Goal: Information Seeking & Learning: Understand process/instructions

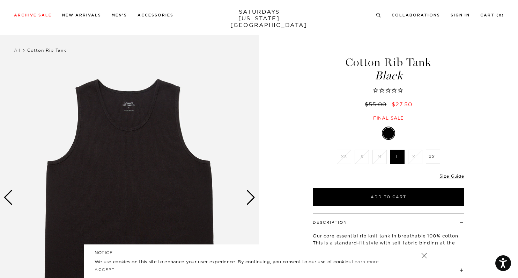
scroll to position [38, 0]
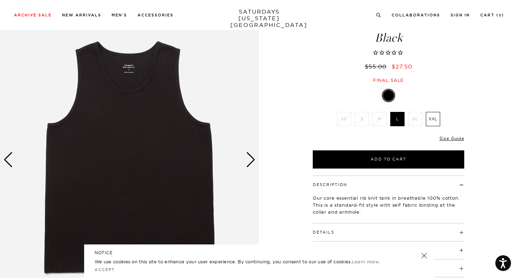
click at [239, 161] on img at bounding box center [129, 160] width 259 height 324
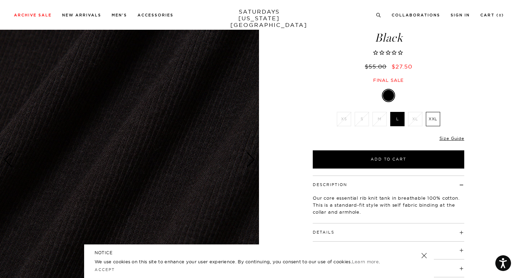
click at [252, 160] on div "Next slide" at bounding box center [250, 159] width 9 height 15
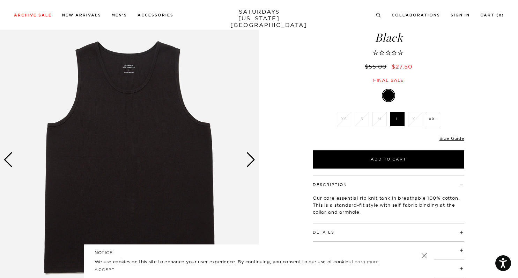
click at [252, 160] on div "Next slide" at bounding box center [250, 159] width 9 height 15
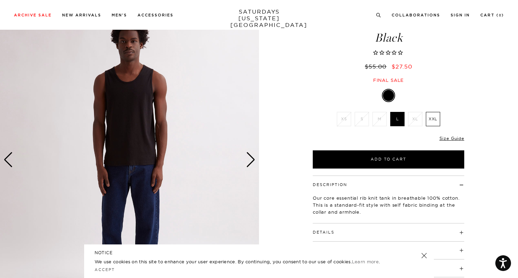
click at [252, 160] on div "Next slide" at bounding box center [250, 159] width 9 height 15
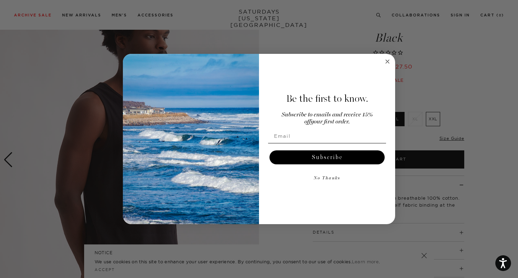
click at [252, 160] on img "POPUP Form" at bounding box center [191, 139] width 136 height 170
click at [388, 62] on icon "Close dialog" at bounding box center [387, 61] width 3 height 3
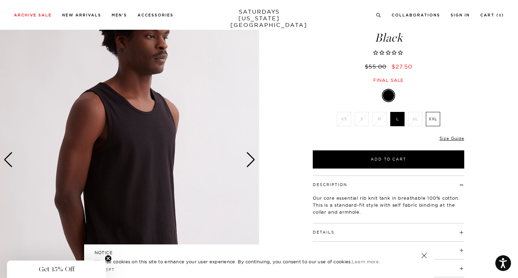
click at [251, 159] on div "Next slide" at bounding box center [250, 159] width 9 height 15
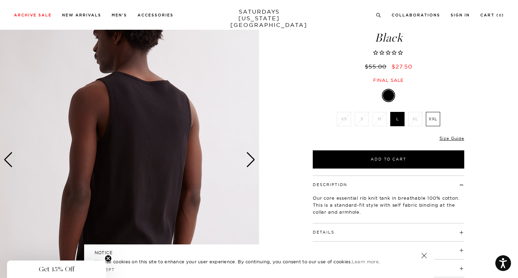
click at [251, 159] on div "Next slide" at bounding box center [250, 159] width 9 height 15
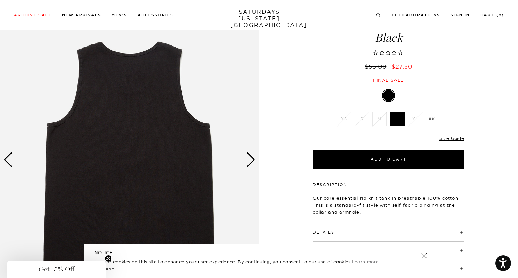
click at [251, 159] on div "Next slide" at bounding box center [250, 159] width 9 height 15
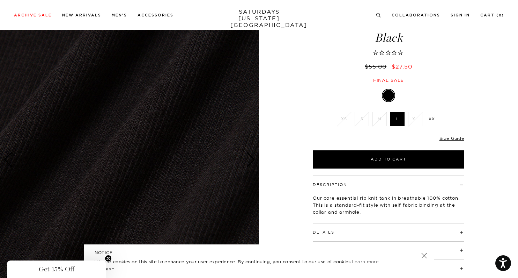
click at [251, 159] on div "Next slide" at bounding box center [250, 159] width 9 height 15
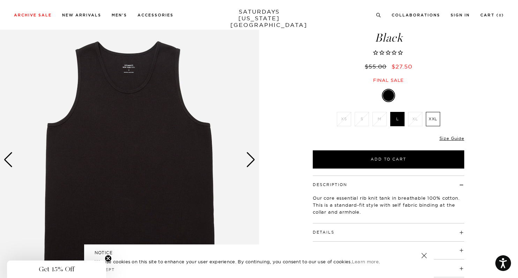
click at [251, 159] on div "Next slide" at bounding box center [250, 159] width 9 height 15
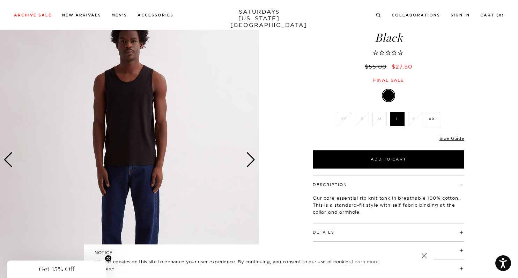
click at [10, 157] on div "Previous slide" at bounding box center [7, 159] width 9 height 15
click at [9, 153] on div "Previous slide" at bounding box center [7, 159] width 9 height 15
click at [9, 155] on div "Previous slide" at bounding box center [7, 159] width 9 height 15
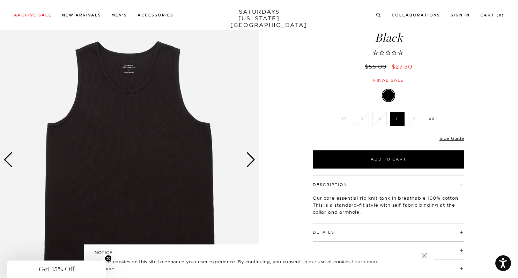
click at [122, 64] on img at bounding box center [129, 160] width 259 height 324
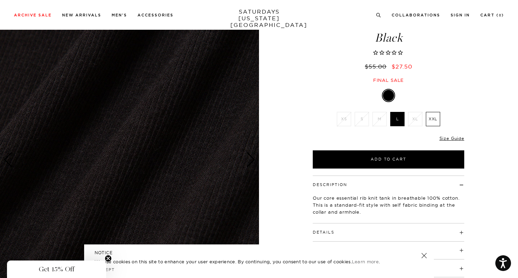
click at [253, 163] on div "Next slide" at bounding box center [250, 159] width 9 height 15
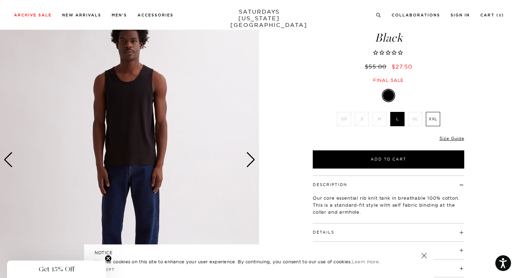
click at [14, 155] on img at bounding box center [129, 160] width 259 height 324
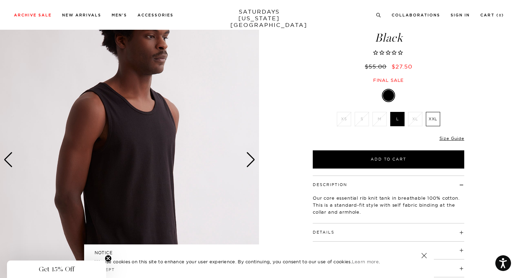
click at [9, 159] on div "Previous slide" at bounding box center [7, 159] width 9 height 15
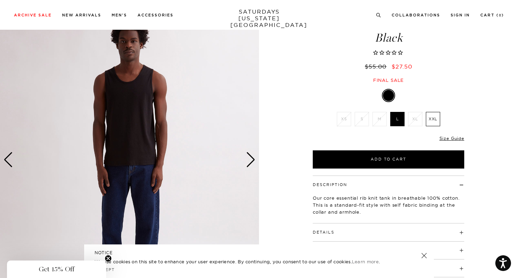
click at [9, 156] on div "Previous slide" at bounding box center [7, 159] width 9 height 15
click at [8, 156] on div "Previous slide" at bounding box center [7, 159] width 9 height 15
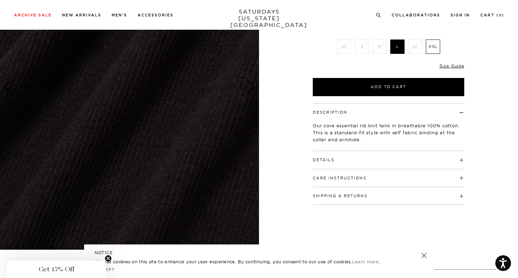
scroll to position [126, 0]
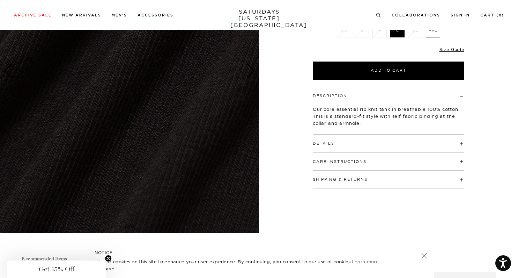
click at [360, 161] on button "Care Instructions" at bounding box center [340, 162] width 54 height 4
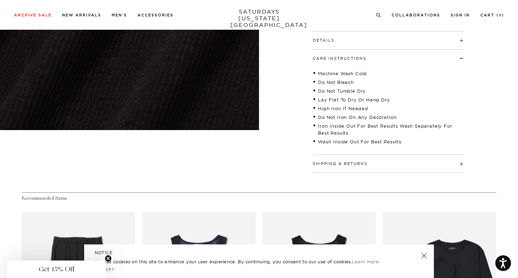
scroll to position [229, 0]
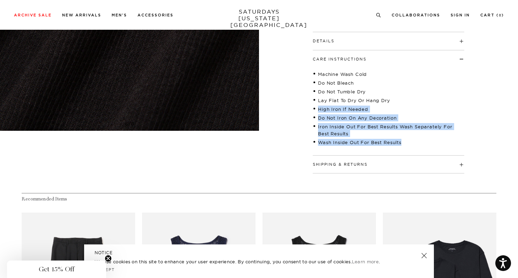
drag, startPoint x: 402, startPoint y: 143, endPoint x: 341, endPoint y: 104, distance: 72.6
click at [341, 104] on ul "Machine Wash Cold Do Not Bleach Do Not Tumble Dry Lay Flat To Dry Or Hang Dry H…" at bounding box center [389, 108] width 152 height 79
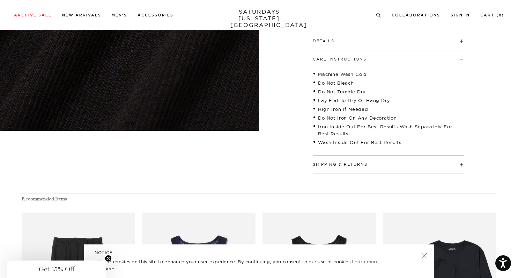
click at [335, 100] on li "Lay Flat To Dry Or Hang Dry" at bounding box center [389, 100] width 152 height 7
click at [343, 101] on li "Lay Flat To Dry Or Hang Dry" at bounding box center [389, 100] width 152 height 7
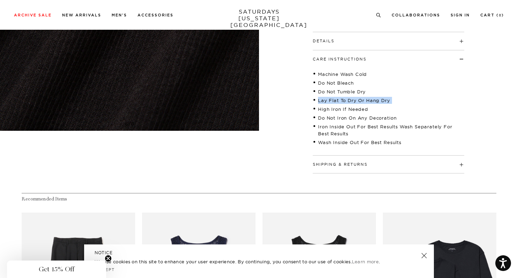
click at [343, 101] on li "Lay Flat To Dry Or Hang Dry" at bounding box center [389, 100] width 152 height 7
click at [334, 91] on li "Do Not Tumble Dry" at bounding box center [389, 91] width 152 height 7
click at [329, 92] on li "Do Not Tumble Dry" at bounding box center [389, 91] width 152 height 7
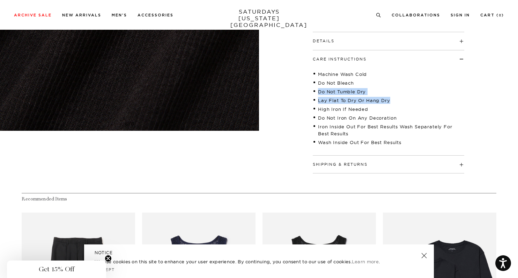
drag, startPoint x: 318, startPoint y: 91, endPoint x: 389, endPoint y: 100, distance: 71.1
click at [389, 100] on ul "Machine Wash Cold Do Not Bleach Do Not Tumble Dry Lay Flat To Dry Or Hang Dry H…" at bounding box center [389, 108] width 152 height 79
click at [377, 131] on li "Iron Inside Out For Best Results Wash Separately For Best Results" at bounding box center [389, 130] width 152 height 14
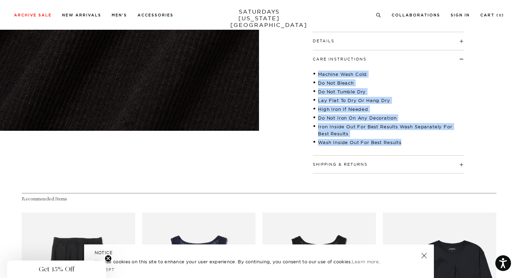
drag, startPoint x: 405, startPoint y: 143, endPoint x: 320, endPoint y: 75, distance: 108.6
click at [320, 75] on ul "Machine Wash Cold Do Not Bleach Do Not Tumble Dry Lay Flat To Dry Or Hang Dry H…" at bounding box center [389, 108] width 152 height 79
copy ul "Machine Wash Cold Do Not Bleach Do Not Tumble Dry Lay Flat To Dry Or Hang Dry H…"
click at [336, 132] on li "Iron Inside Out For Best Results Wash Separately For Best Results" at bounding box center [389, 130] width 152 height 14
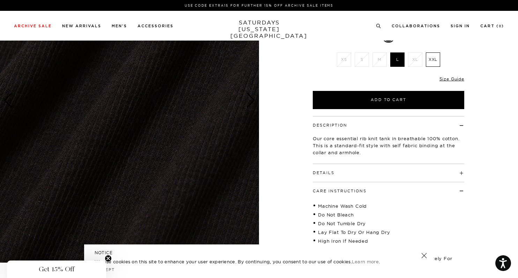
scroll to position [0, 0]
